Goal: Task Accomplishment & Management: Complete application form

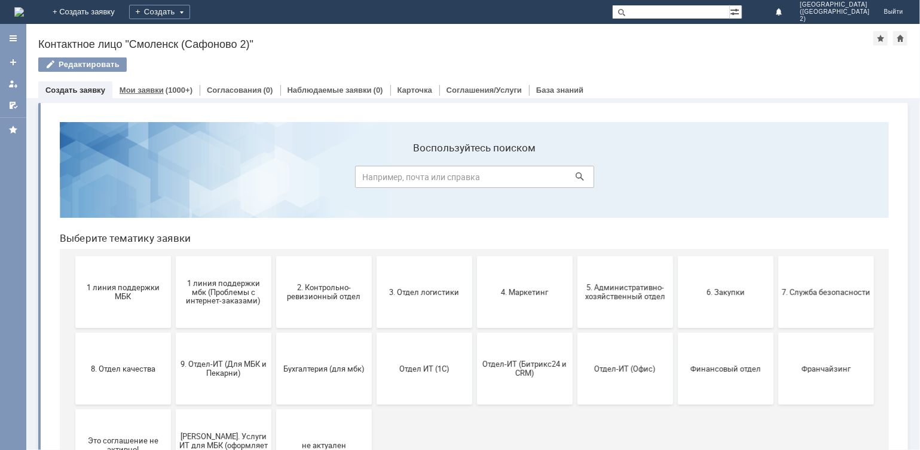
click at [158, 85] on link "Мои заявки" at bounding box center [142, 89] width 44 height 9
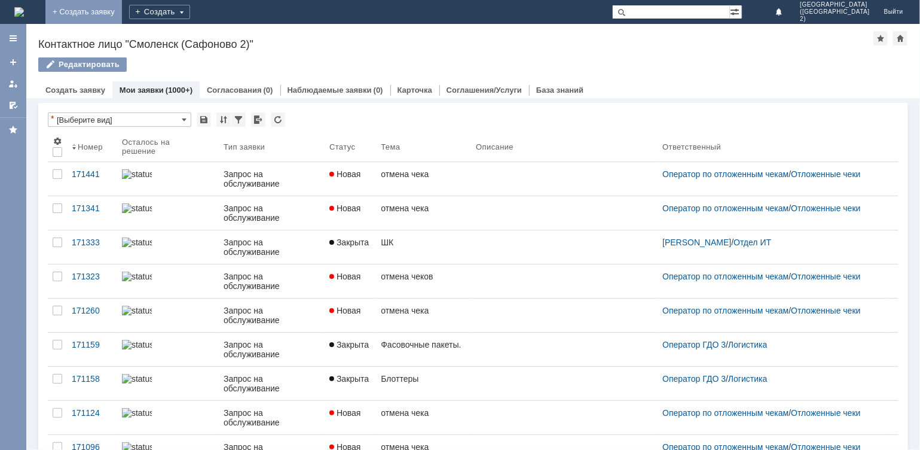
click at [122, 7] on link "+ Создать заявку" at bounding box center [83, 12] width 77 height 24
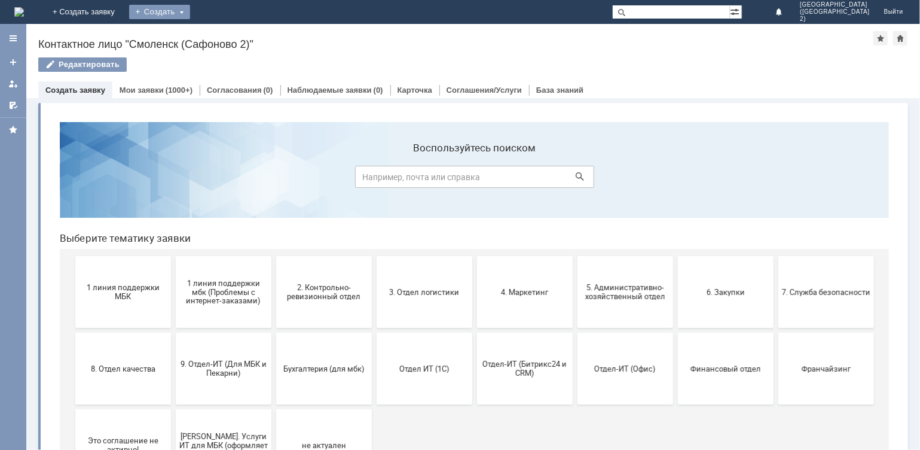
click at [190, 10] on div "Создать" at bounding box center [159, 12] width 61 height 14
click at [222, 33] on link "Заявка" at bounding box center [177, 36] width 91 height 14
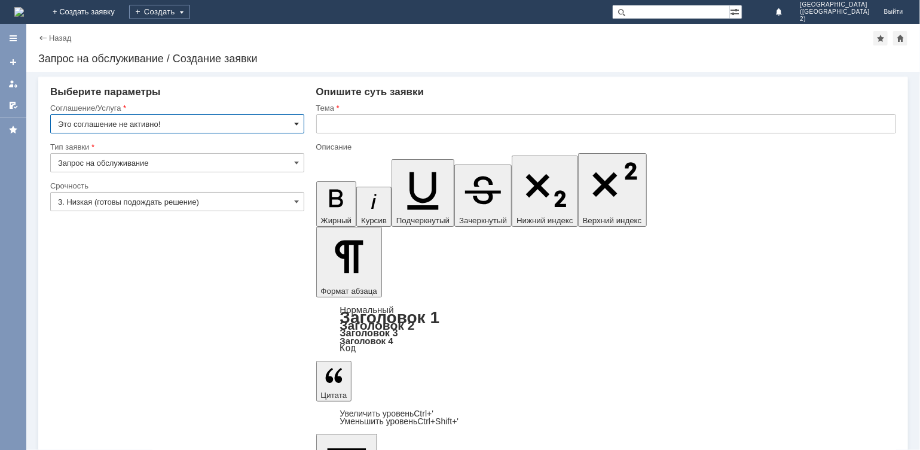
click at [296, 124] on span at bounding box center [297, 124] width 5 height 10
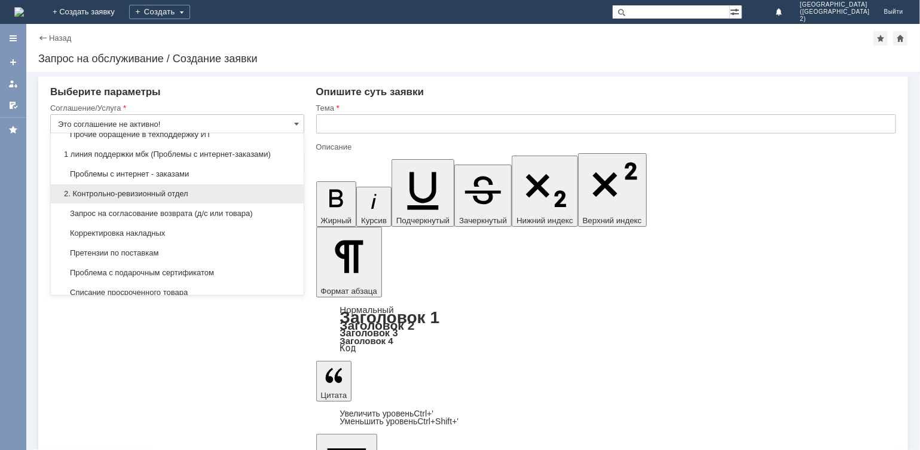
click at [190, 189] on span "2. Контрольно-ревизионный отдел" at bounding box center [177, 194] width 239 height 10
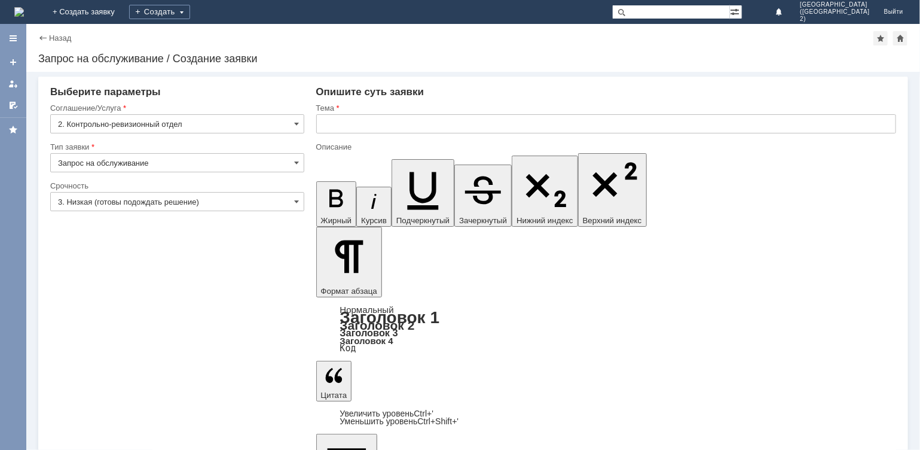
type input "2. Контрольно-ревизионный отдел"
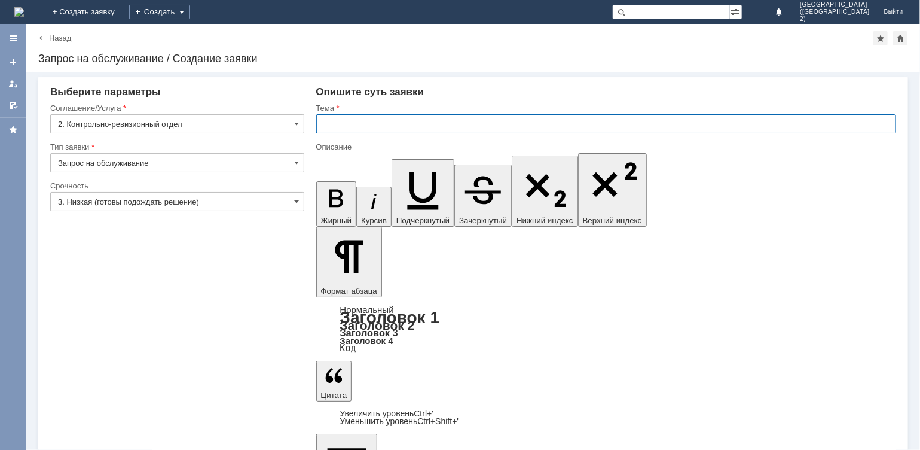
click at [375, 125] on input "text" at bounding box center [606, 123] width 580 height 19
click at [337, 124] on input "рассхождение по приёмке товара" at bounding box center [606, 123] width 580 height 19
click at [465, 123] on input "расхождение по приёмке товара" at bounding box center [606, 123] width 580 height 19
type input "расхождение по приёмке товара"
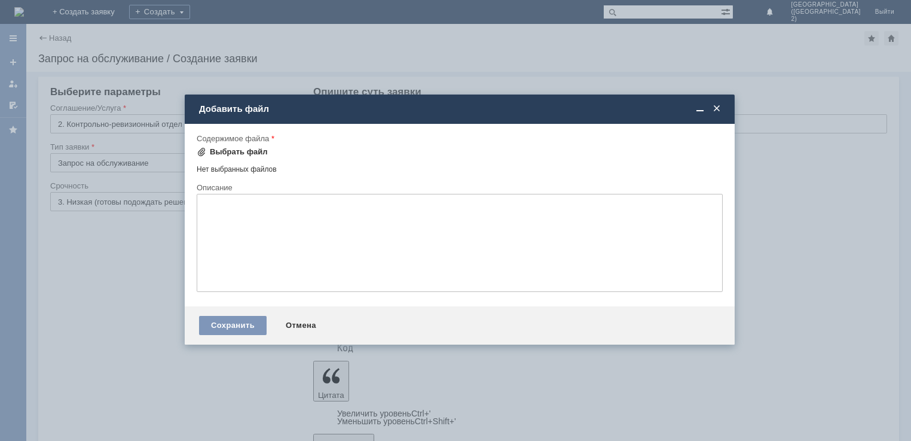
click at [224, 152] on div "Выбрать файл" at bounding box center [239, 152] width 58 height 10
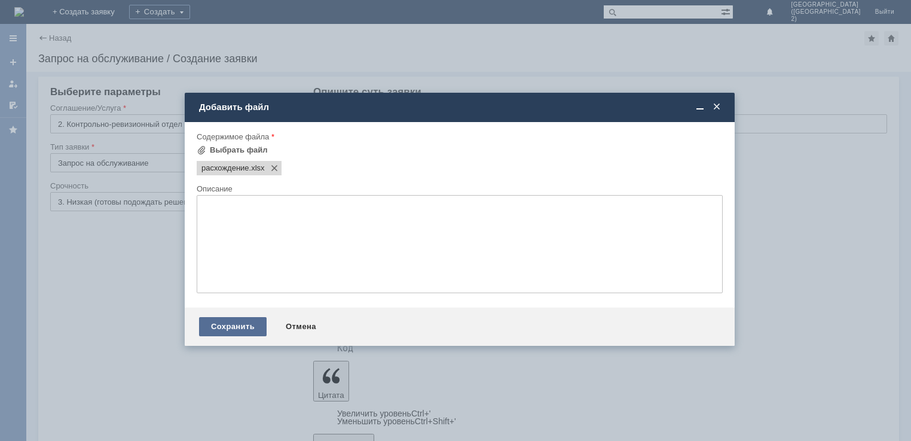
click at [231, 325] on div "Сохранить" at bounding box center [233, 326] width 68 height 19
